Goal: Obtain resource: Download file/media

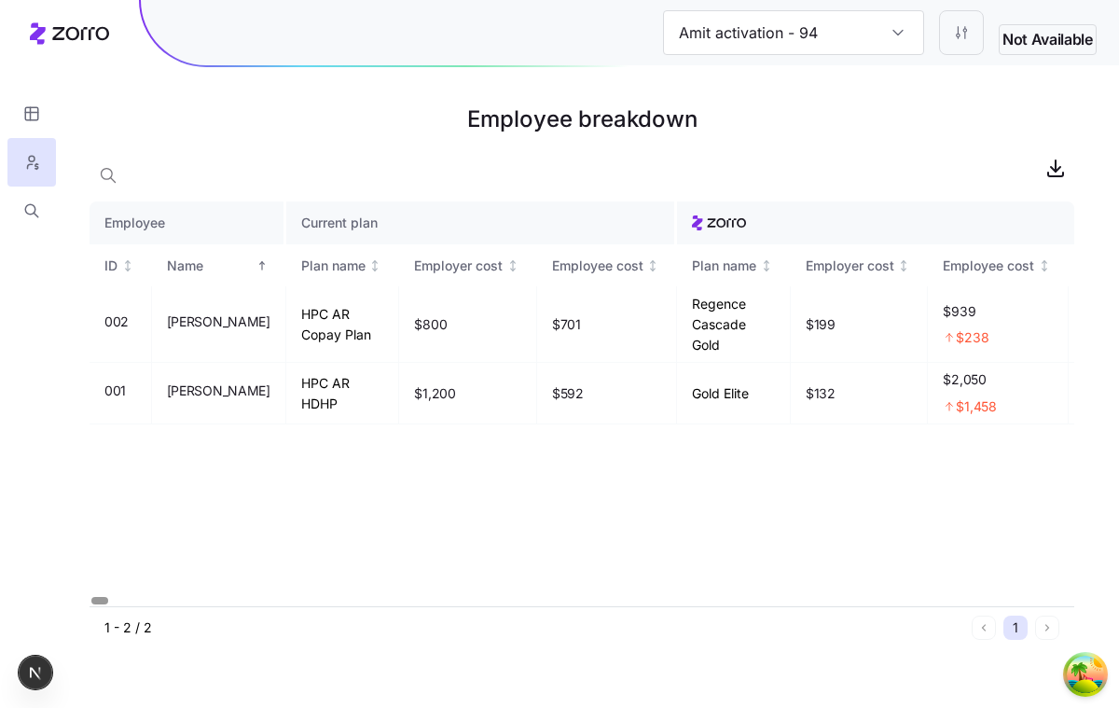
click at [509, 141] on h1 "Employee breakdown" at bounding box center [581, 119] width 984 height 45
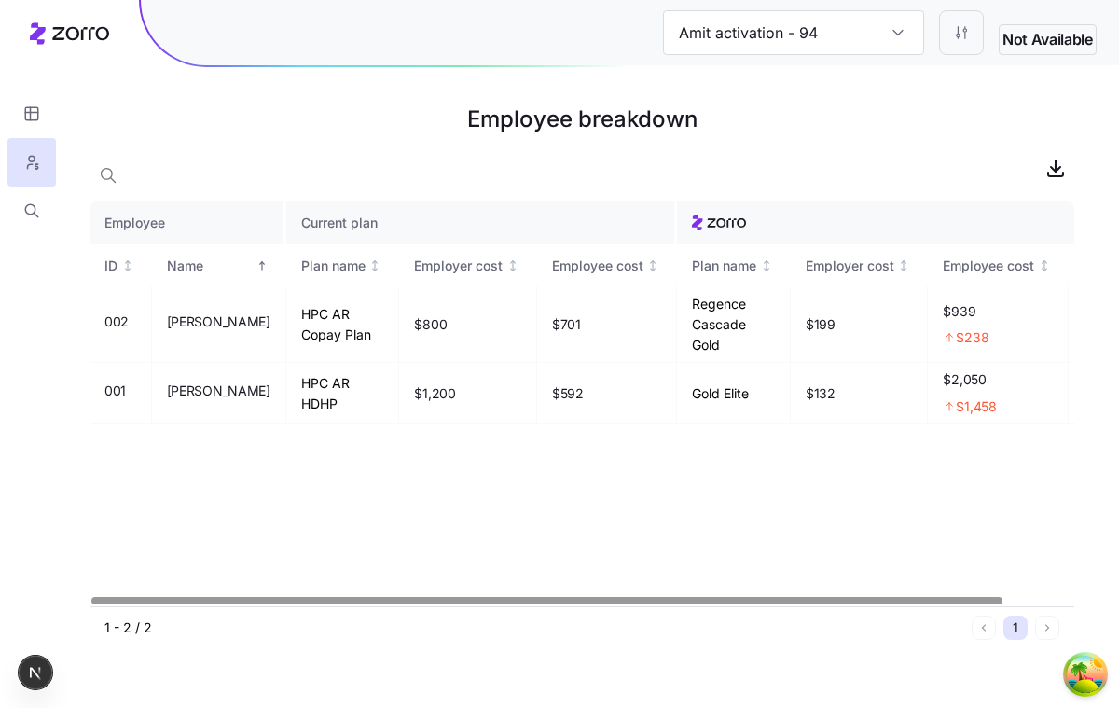
scroll to position [0, 75]
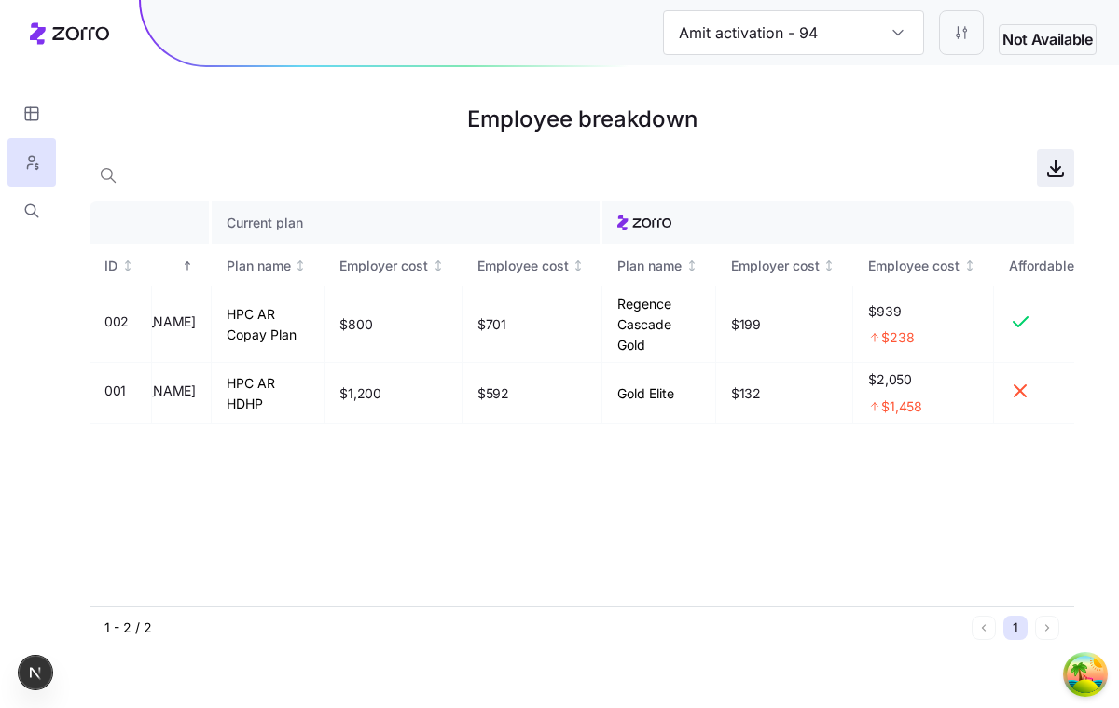
click at [1060, 175] on icon "button" at bounding box center [1055, 168] width 22 height 22
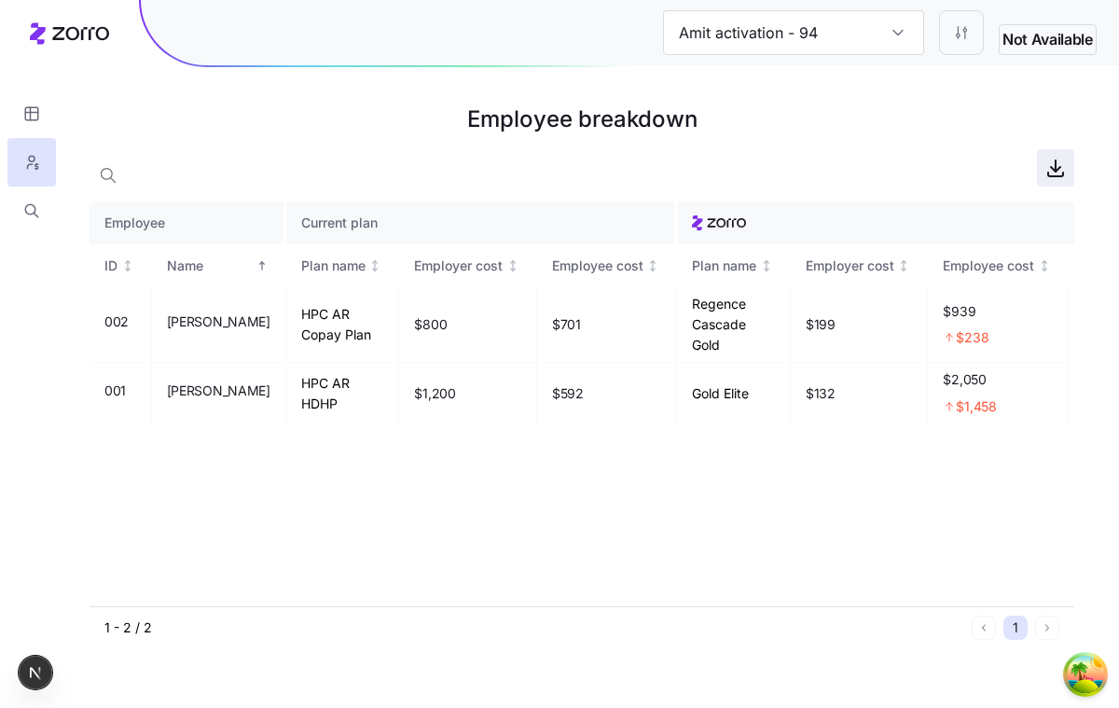
click at [1047, 163] on icon "button" at bounding box center [1055, 168] width 22 height 22
